Goal: Transaction & Acquisition: Purchase product/service

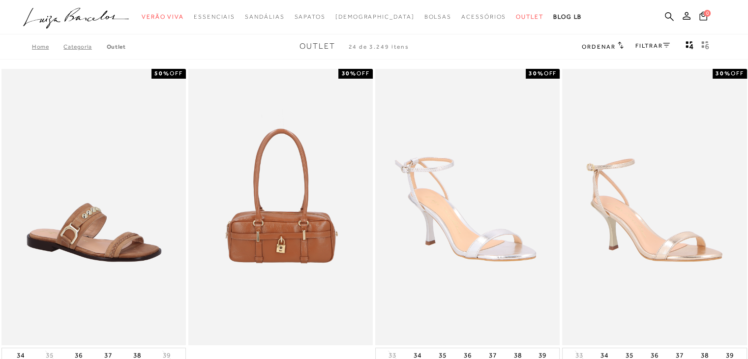
click at [591, 46] on span "Ordenar" at bounding box center [598, 46] width 33 height 7
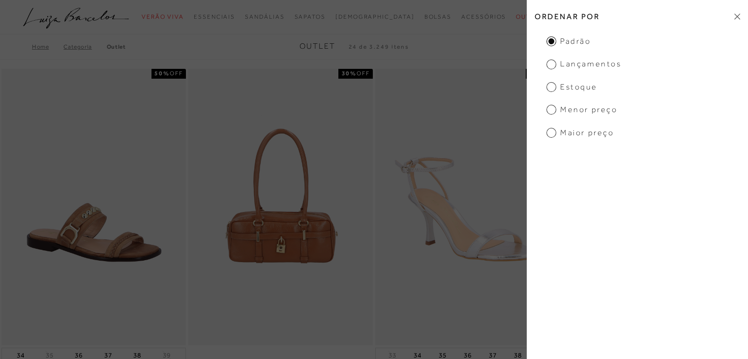
click at [735, 22] on h2 "Ordenar por" at bounding box center [637, 16] width 221 height 23
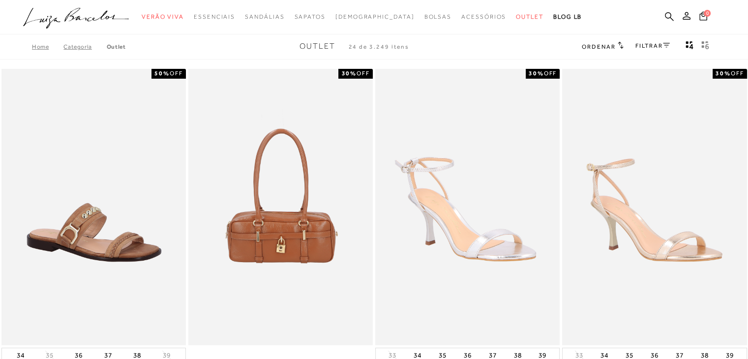
click at [651, 45] on link "FILTRAR" at bounding box center [652, 45] width 34 height 7
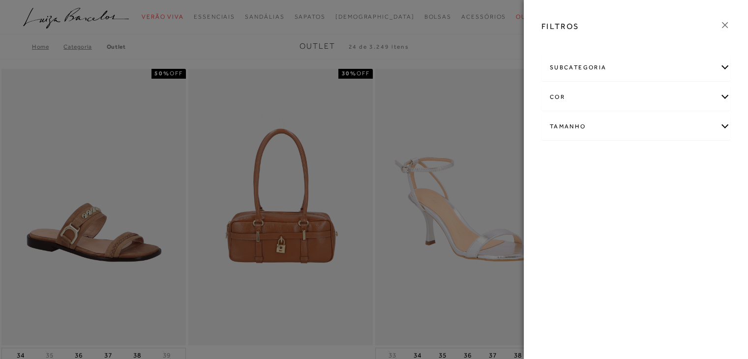
click at [617, 126] on div "Tamanho" at bounding box center [636, 127] width 188 height 26
click at [564, 203] on link "Ver mais..." at bounding box center [568, 200] width 27 height 7
click at [629, 211] on label "37" at bounding box center [625, 210] width 23 height 21
click at [622, 211] on input "37" at bounding box center [617, 212] width 10 height 10
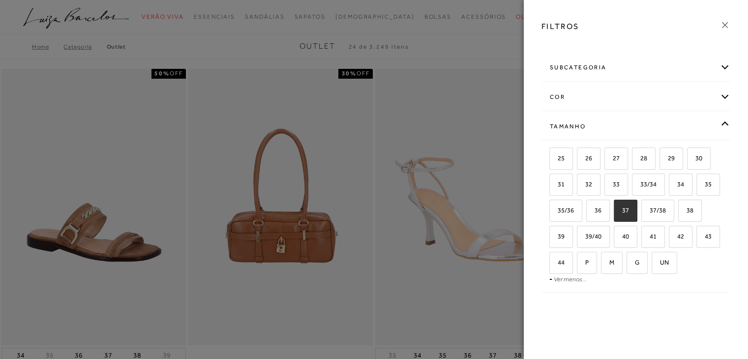
checkbox input "true"
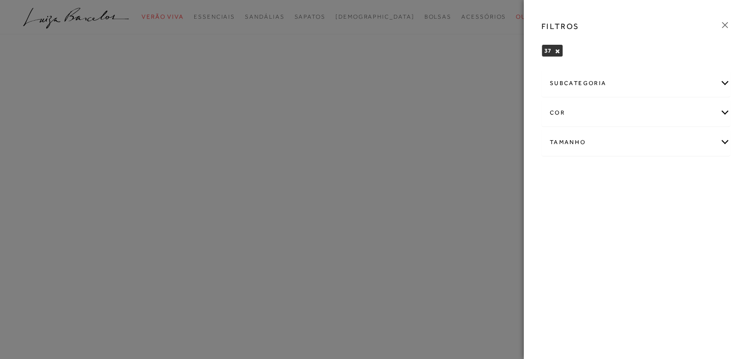
click at [495, 27] on div at bounding box center [374, 179] width 748 height 359
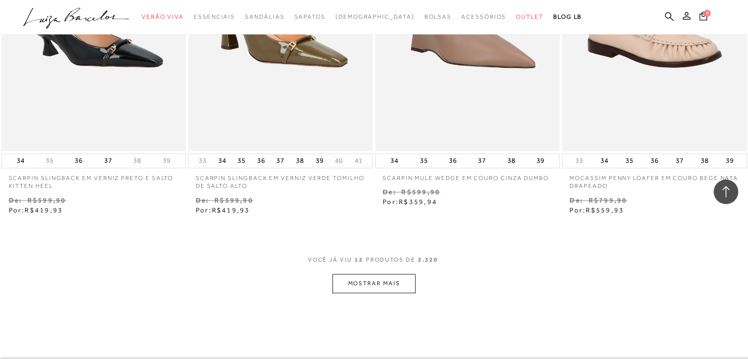
scroll to position [934, 0]
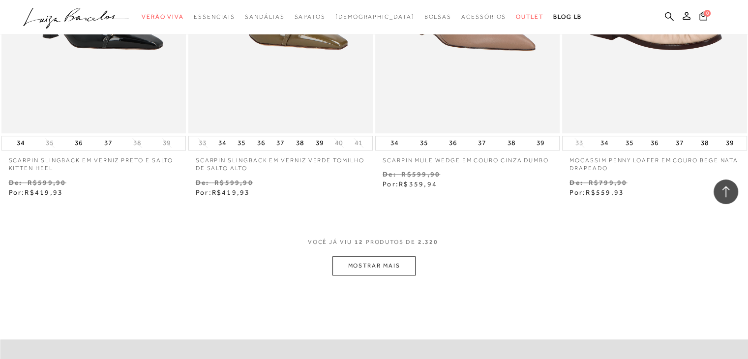
click at [358, 267] on button "MOSTRAR MAIS" at bounding box center [373, 265] width 83 height 19
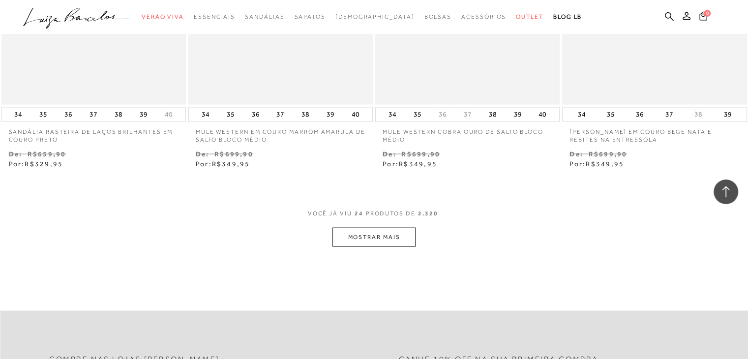
click at [372, 236] on button "MOSTRAR MAIS" at bounding box center [373, 237] width 83 height 19
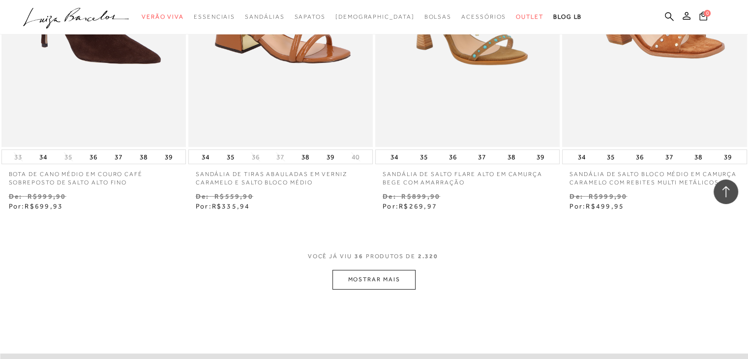
scroll to position [3147, 0]
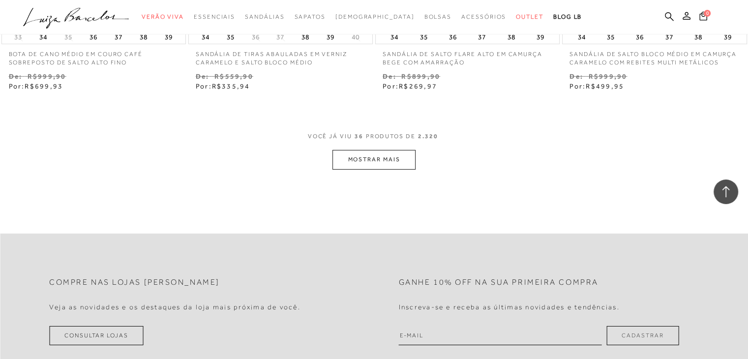
click at [351, 168] on button "MOSTRAR MAIS" at bounding box center [373, 159] width 83 height 19
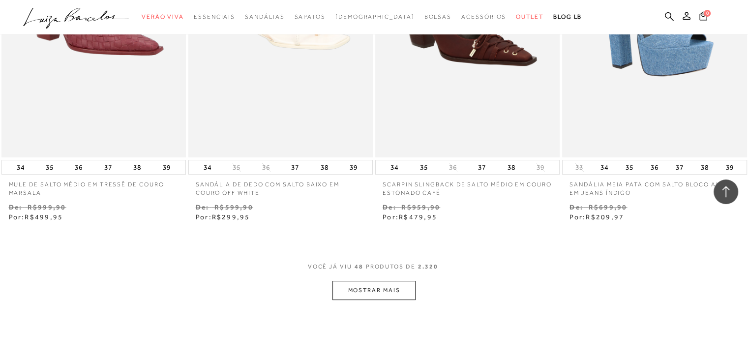
scroll to position [4179, 0]
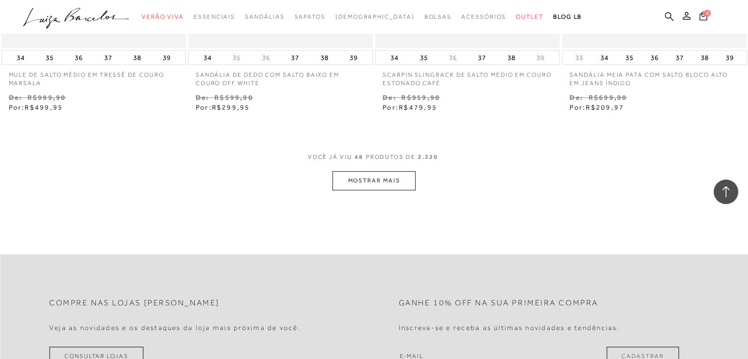
click at [351, 177] on button "MOSTRAR MAIS" at bounding box center [373, 180] width 83 height 19
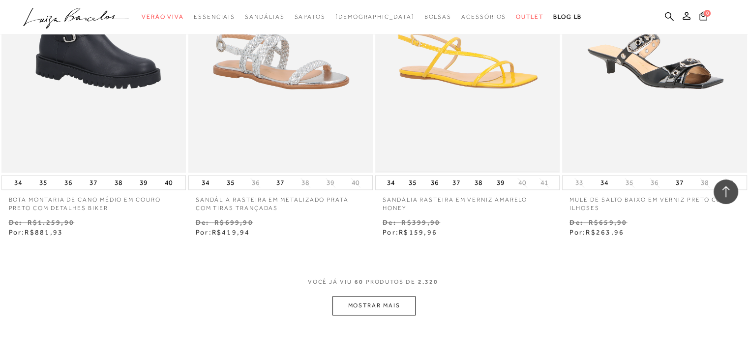
scroll to position [5113, 0]
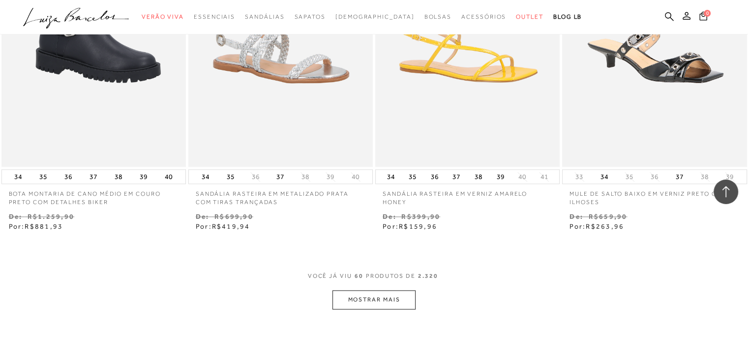
click at [401, 290] on button "MOSTRAR MAIS" at bounding box center [373, 299] width 83 height 19
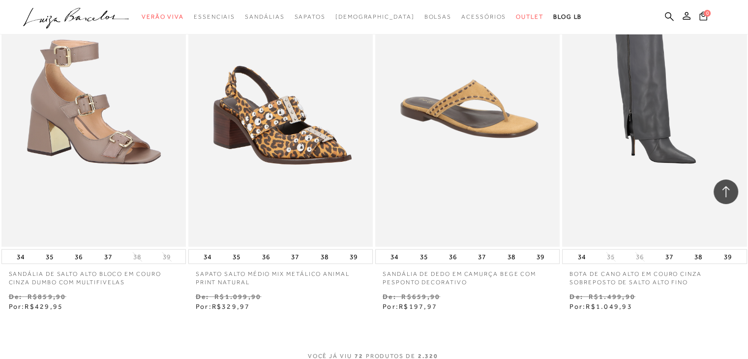
scroll to position [6195, 0]
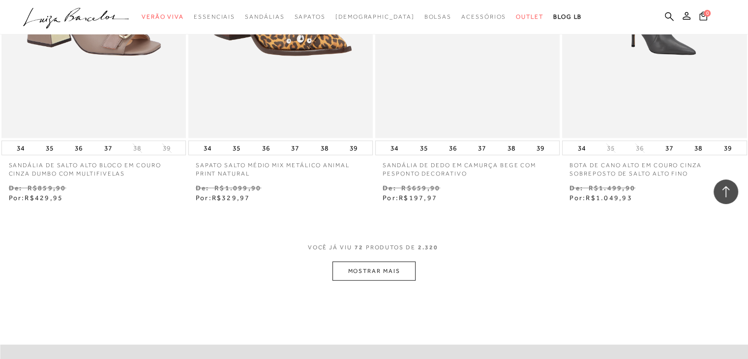
click at [400, 263] on button "MOSTRAR MAIS" at bounding box center [373, 271] width 83 height 19
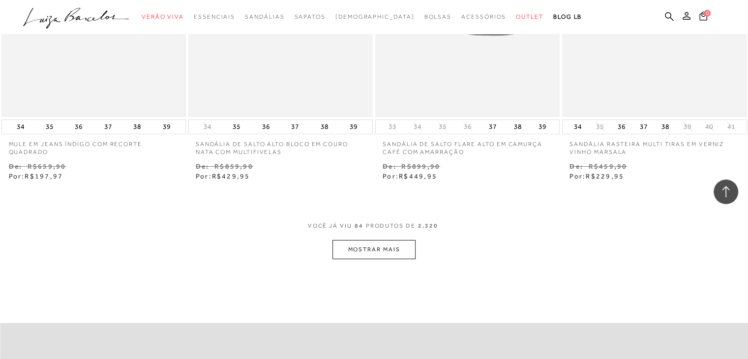
scroll to position [7277, 0]
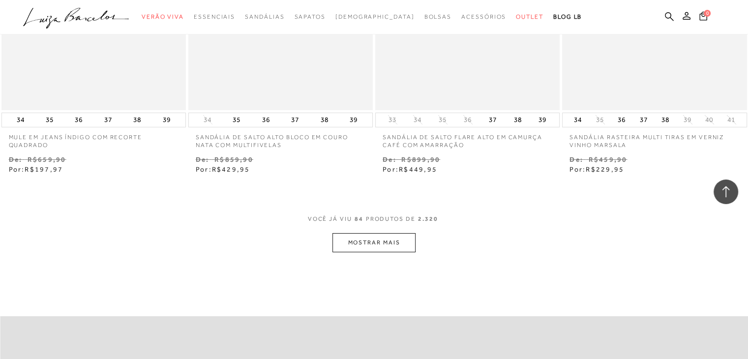
click at [359, 244] on button "MOSTRAR MAIS" at bounding box center [373, 242] width 83 height 19
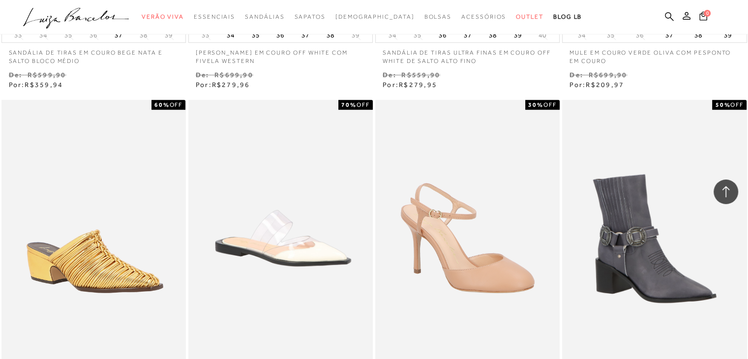
scroll to position [8359, 0]
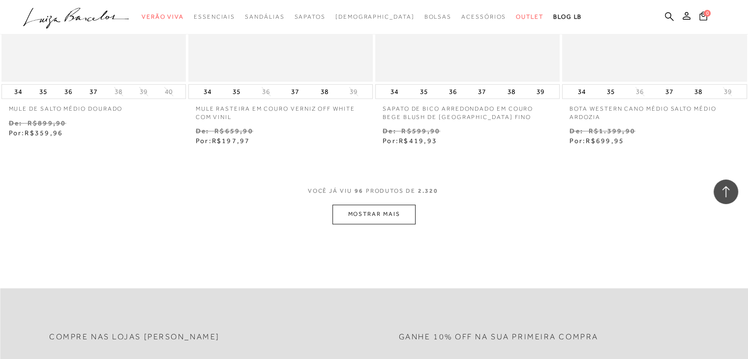
click at [362, 218] on button "MOSTRAR MAIS" at bounding box center [373, 214] width 83 height 19
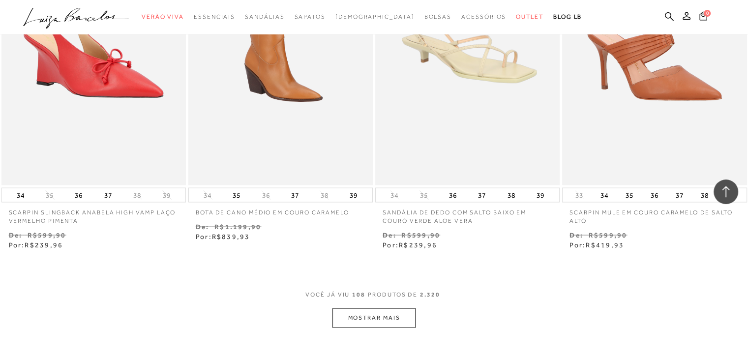
scroll to position [9440, 0]
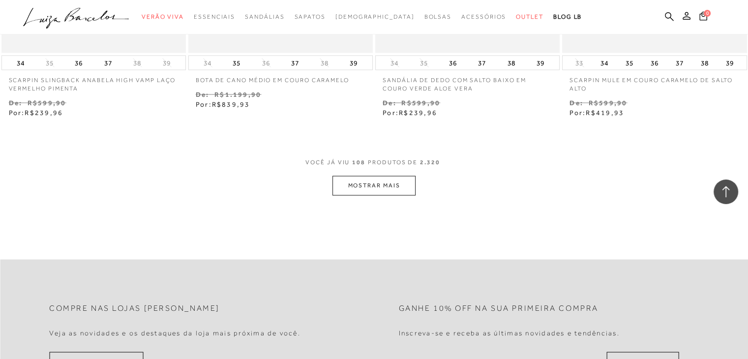
click at [382, 185] on button "MOSTRAR MAIS" at bounding box center [373, 185] width 83 height 19
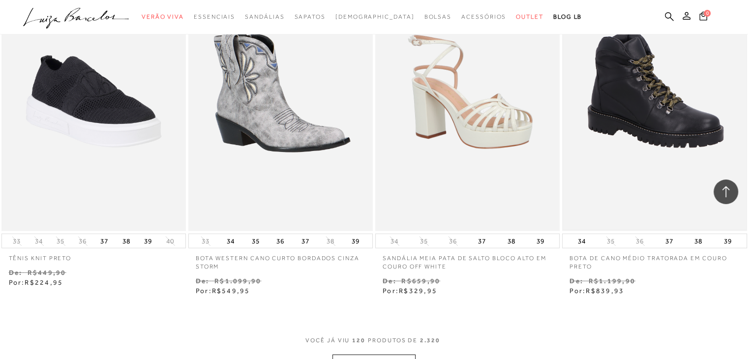
scroll to position [10473, 0]
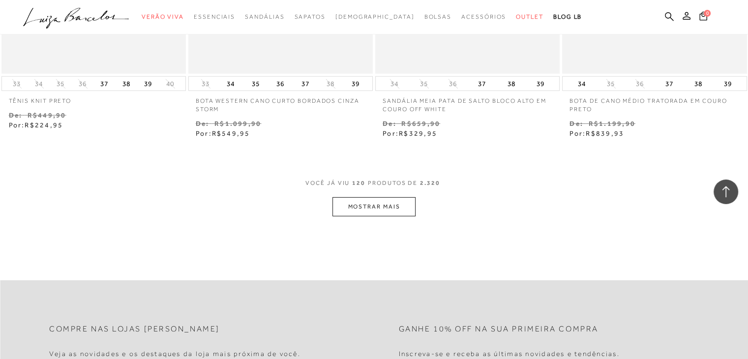
click at [387, 204] on button "MOSTRAR MAIS" at bounding box center [373, 206] width 83 height 19
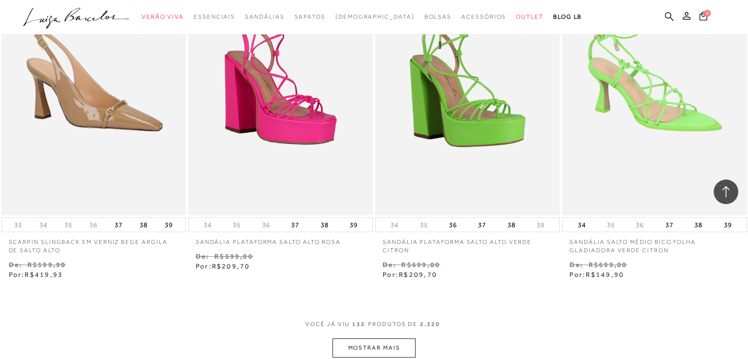
scroll to position [11505, 0]
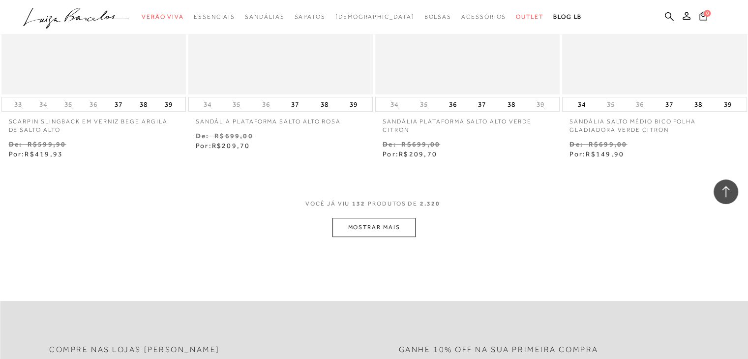
click at [356, 236] on button "MOSTRAR MAIS" at bounding box center [373, 227] width 83 height 19
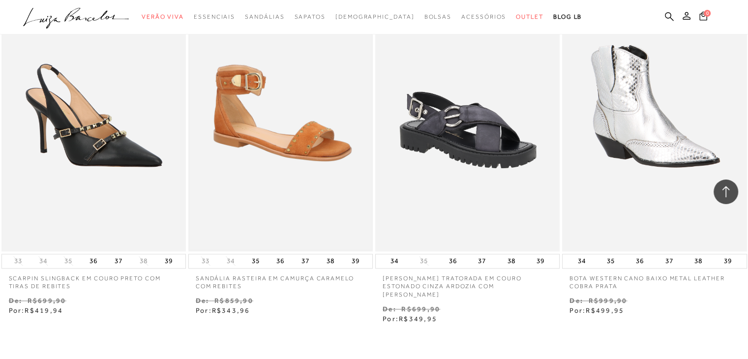
scroll to position [12526, 0]
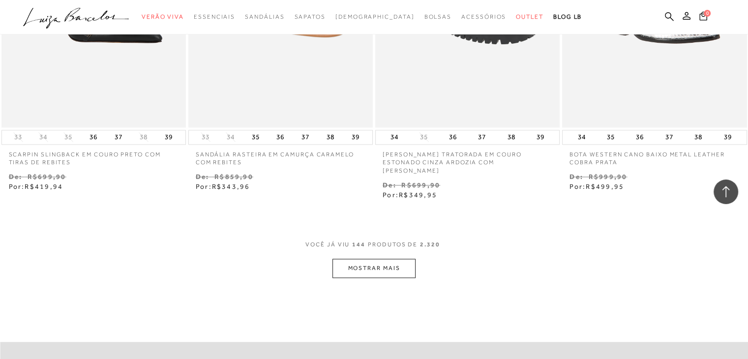
click at [399, 259] on button "MOSTRAR MAIS" at bounding box center [373, 268] width 83 height 19
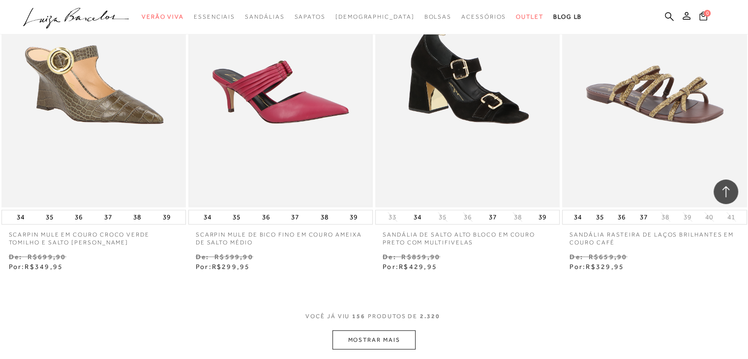
scroll to position [13608, 0]
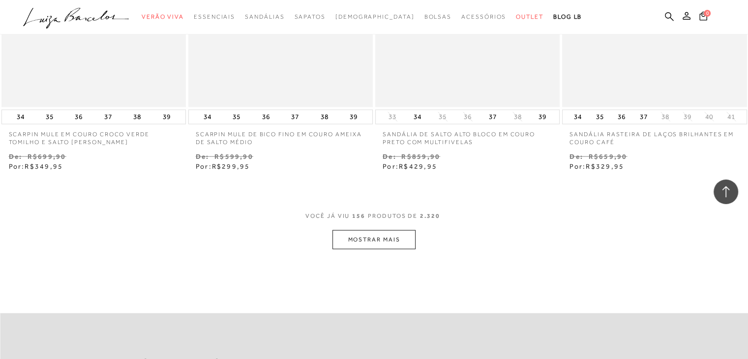
click at [374, 233] on button "MOSTRAR MAIS" at bounding box center [373, 239] width 83 height 19
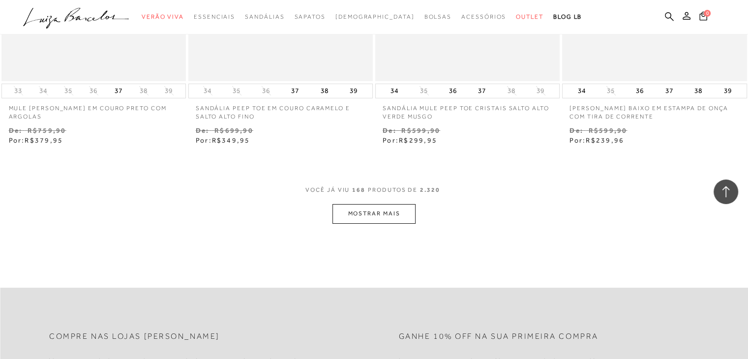
scroll to position [14689, 0]
click at [374, 206] on button "MOSTRAR MAIS" at bounding box center [373, 211] width 83 height 19
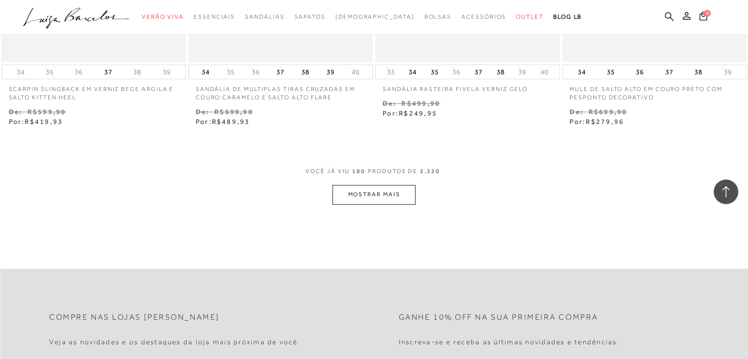
scroll to position [15820, 0]
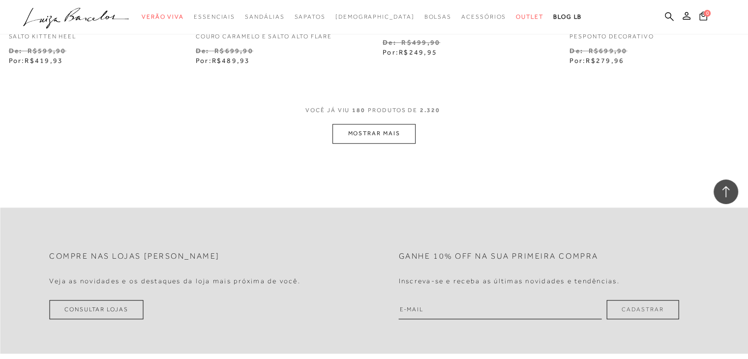
click at [379, 129] on button "MOSTRAR MAIS" at bounding box center [373, 133] width 83 height 19
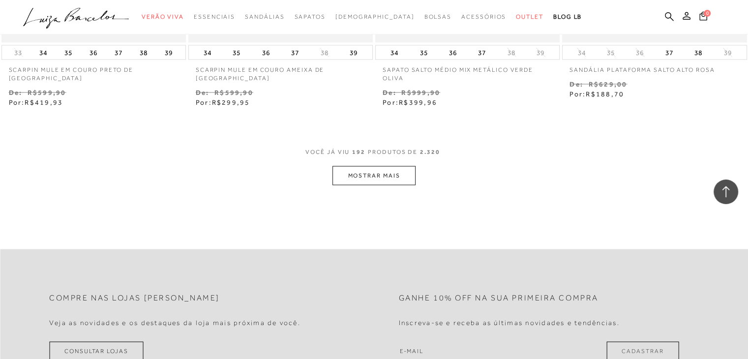
scroll to position [16870, 0]
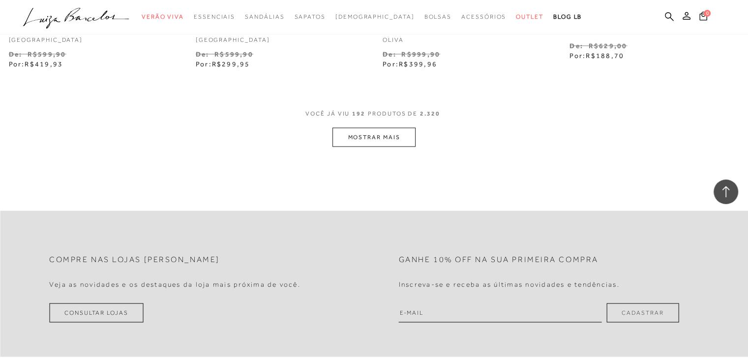
click at [352, 129] on button "MOSTRAR MAIS" at bounding box center [373, 137] width 83 height 19
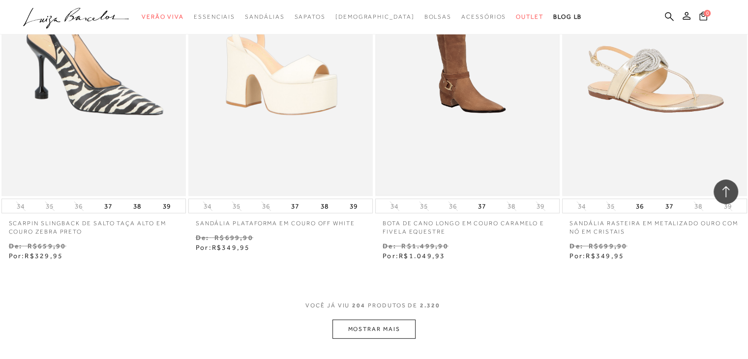
scroll to position [17903, 0]
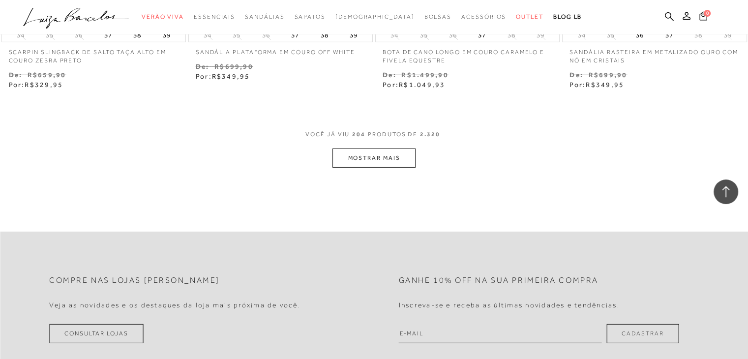
click at [403, 148] on button "MOSTRAR MAIS" at bounding box center [373, 157] width 83 height 19
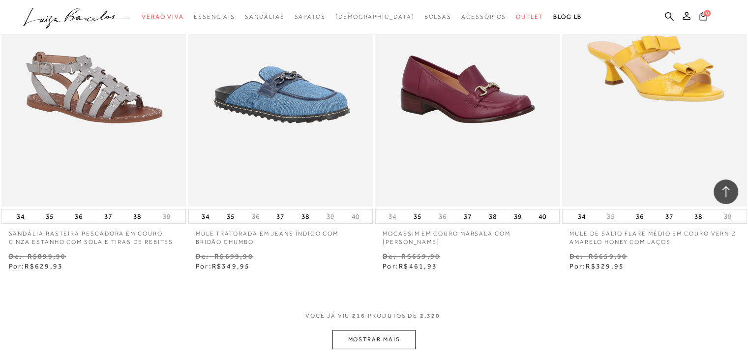
scroll to position [18788, 0]
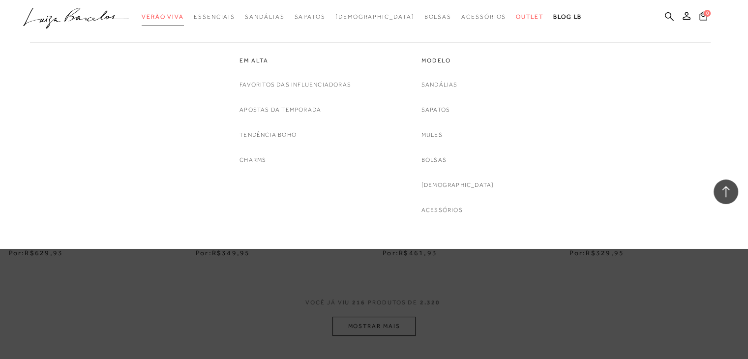
click at [182, 18] on span "Verão Viva" at bounding box center [163, 16] width 42 height 7
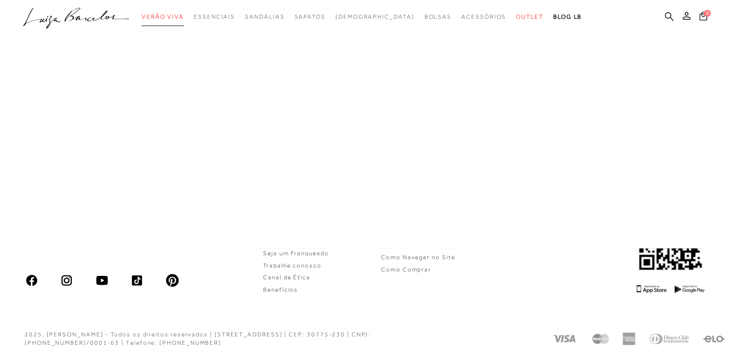
scroll to position [529, 0]
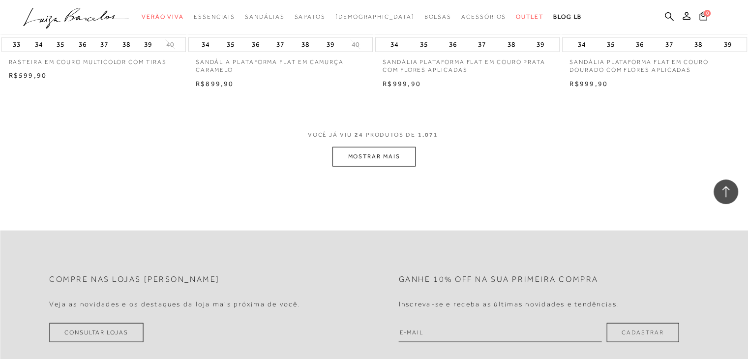
scroll to position [2016, 0]
click at [359, 153] on button "MOSTRAR MAIS" at bounding box center [373, 155] width 83 height 19
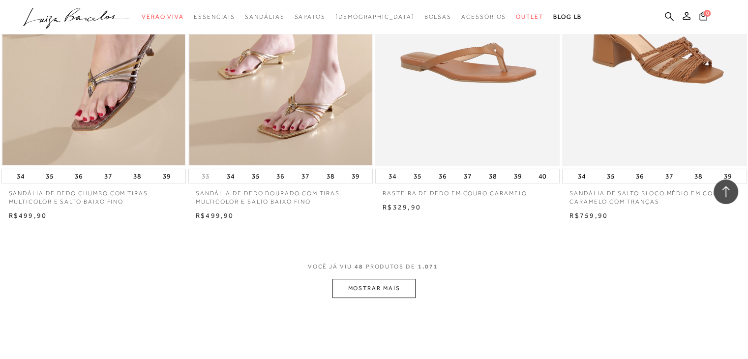
scroll to position [3933, 0]
